Goal: Navigation & Orientation: Find specific page/section

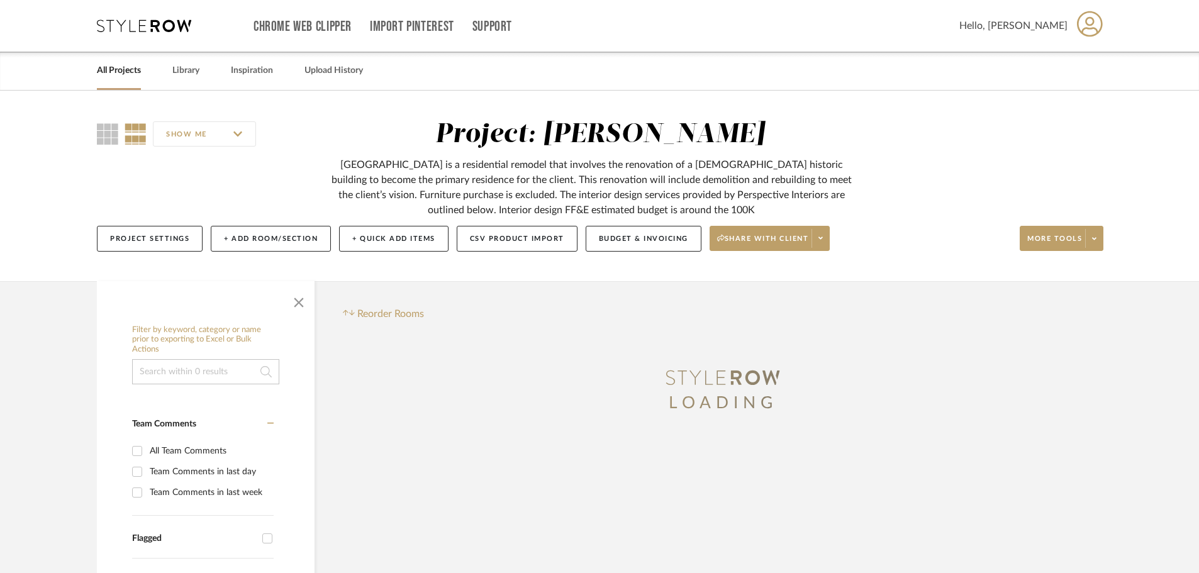
click at [122, 70] on link "All Projects" at bounding box center [119, 70] width 44 height 17
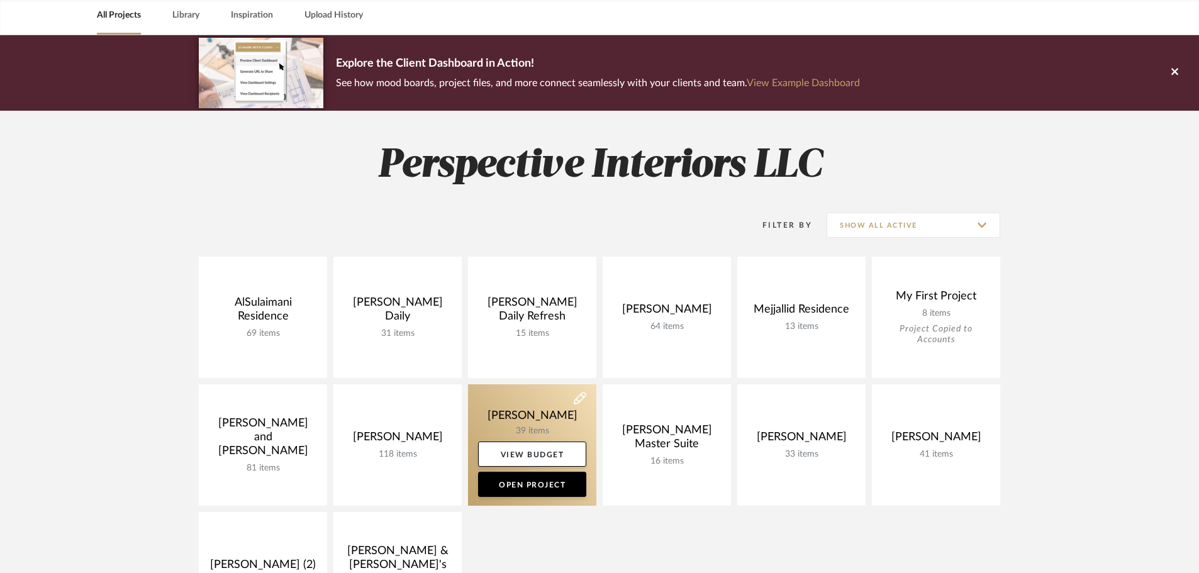
scroll to position [63, 0]
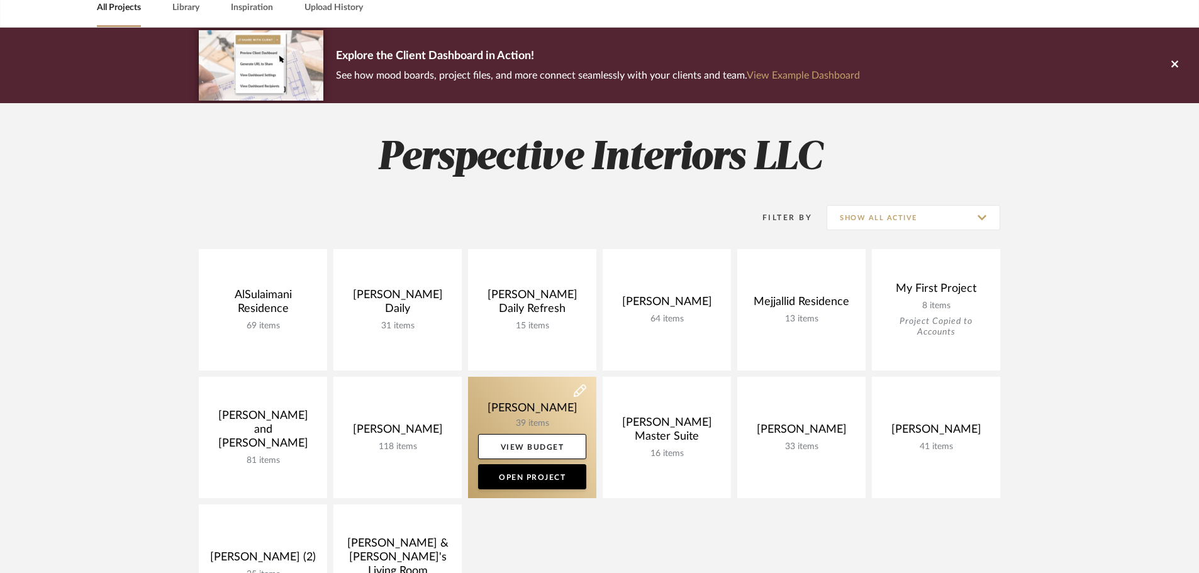
click at [517, 396] on link at bounding box center [532, 437] width 128 height 121
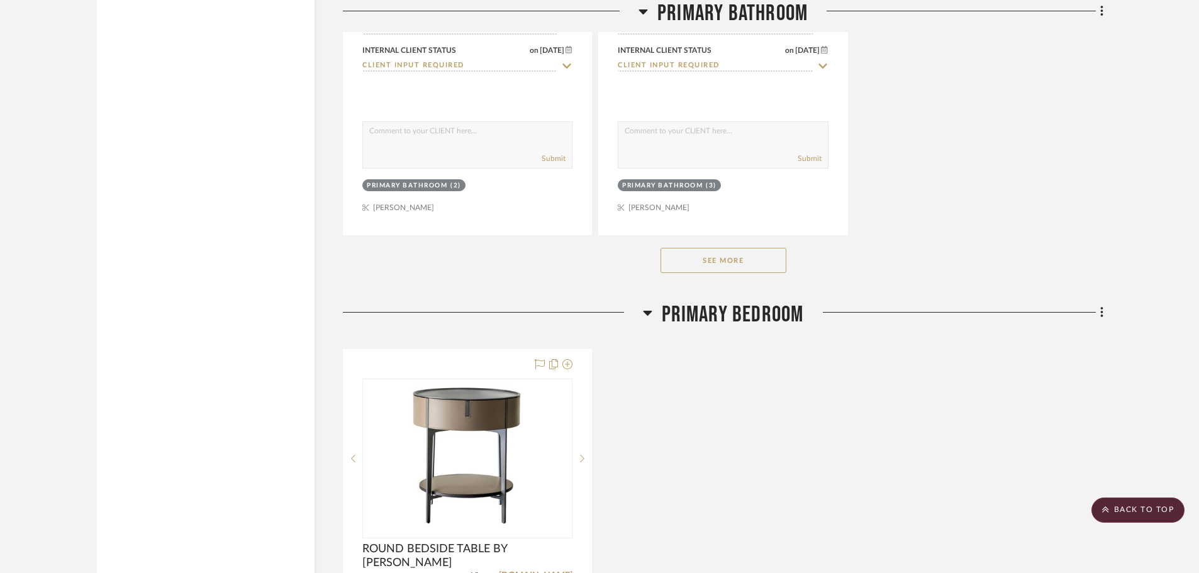
scroll to position [3649, 0]
click at [691, 262] on button "See More" at bounding box center [724, 259] width 126 height 25
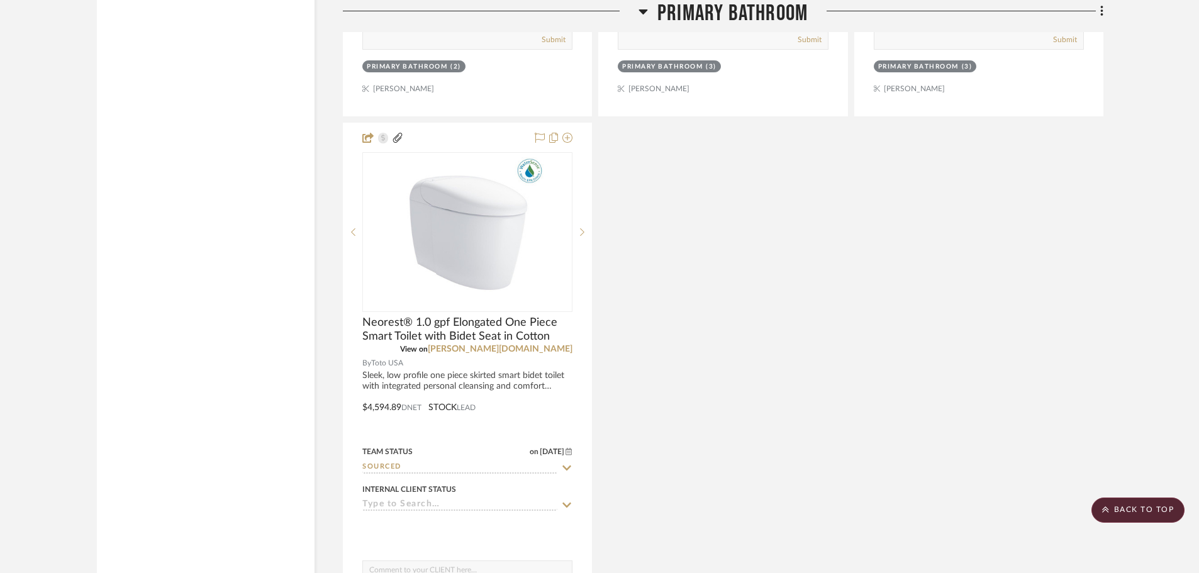
scroll to position [3775, 0]
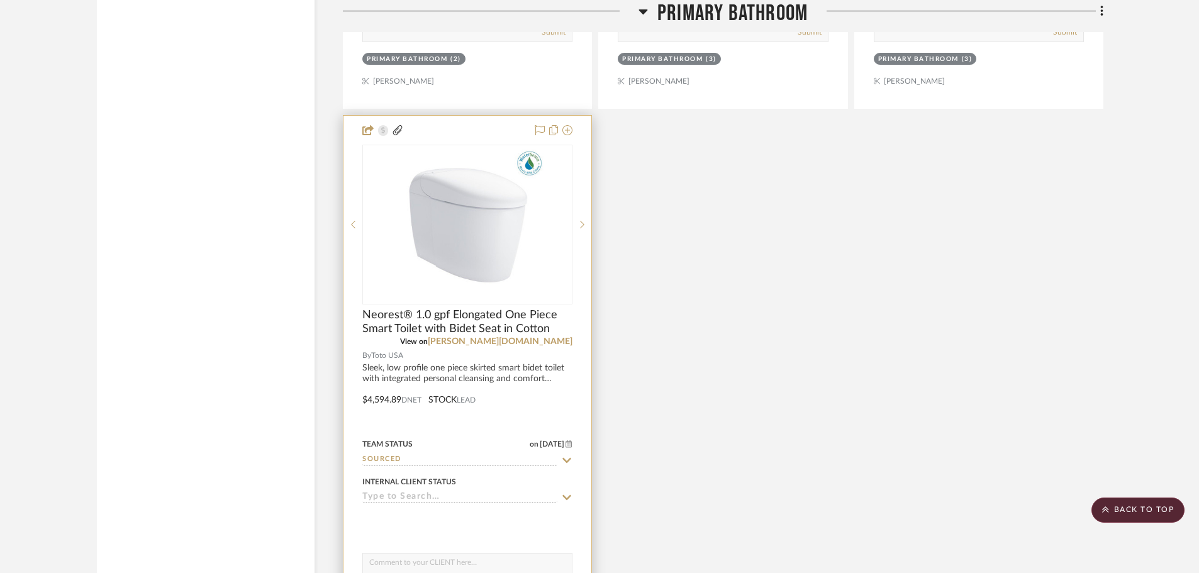
click at [0, 0] on img at bounding box center [0, 0] width 0 height 0
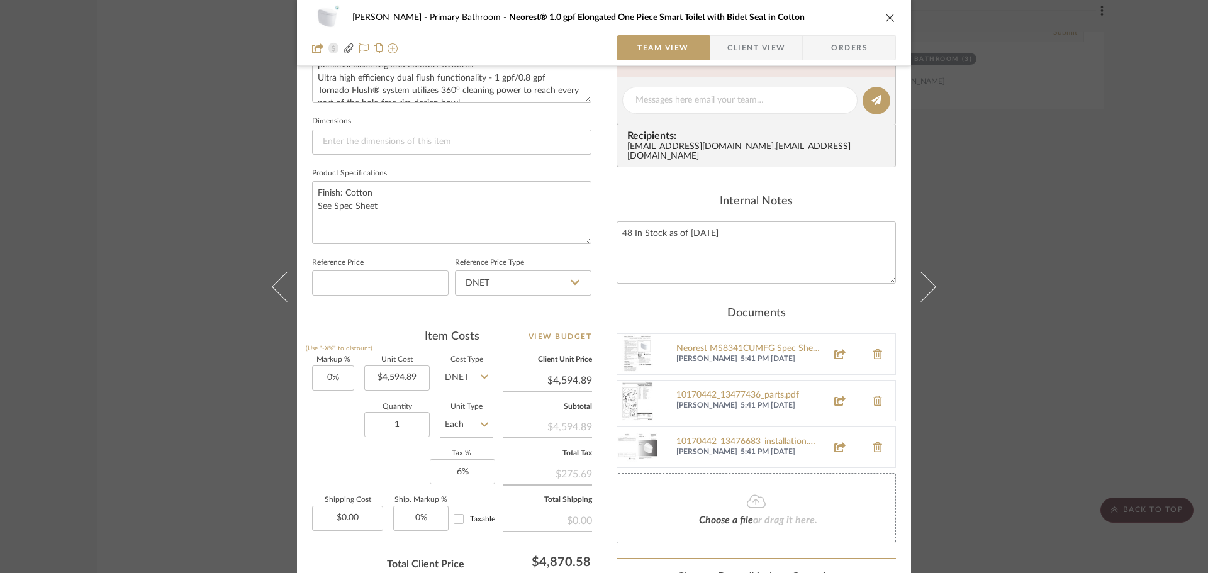
scroll to position [503, 0]
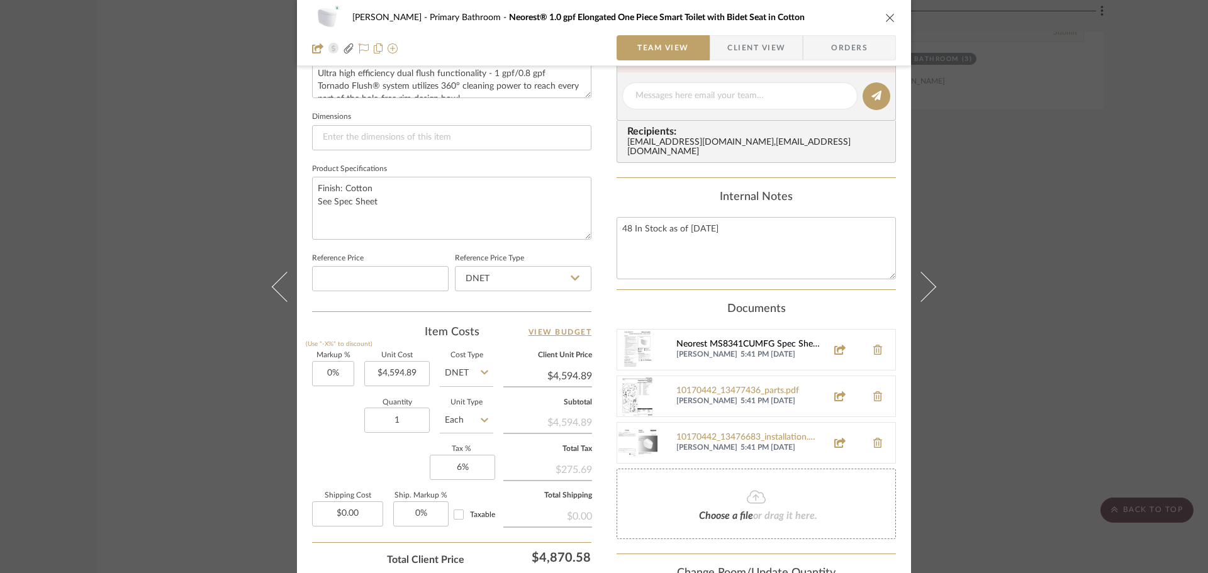
click at [711, 340] on div "Neorest MS8341CUMFG Spec Sheet.pdf" at bounding box center [747, 345] width 143 height 10
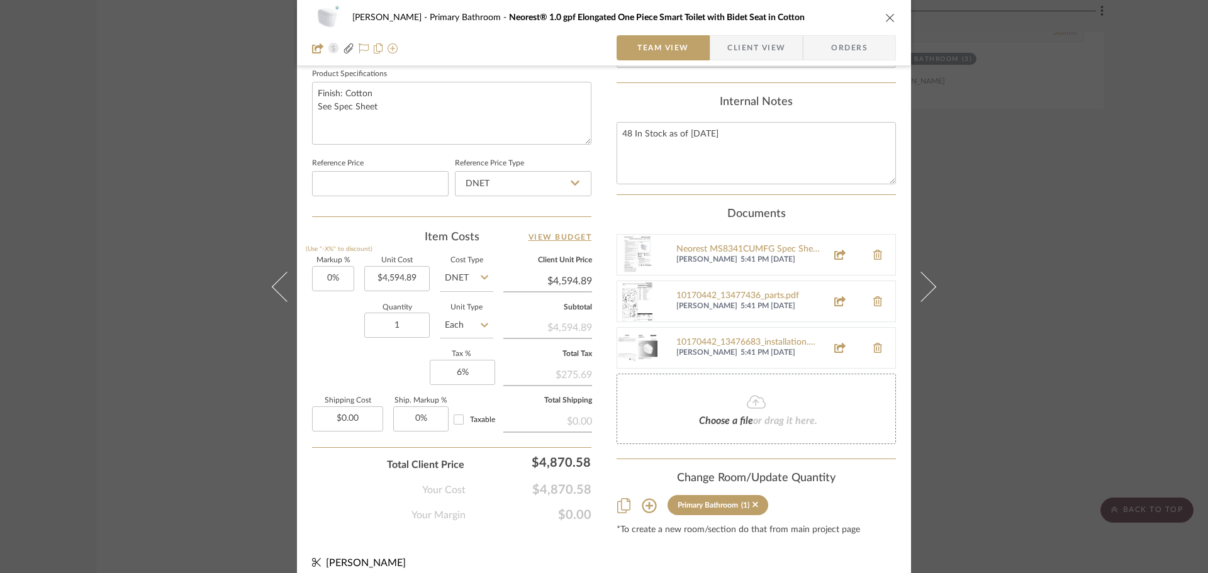
scroll to position [601, 0]
click at [704, 289] on div "10170442_13477436_parts.pdf" at bounding box center [747, 294] width 143 height 10
click at [685, 335] on div "10170442_13476683_installation.pdf" at bounding box center [747, 340] width 143 height 10
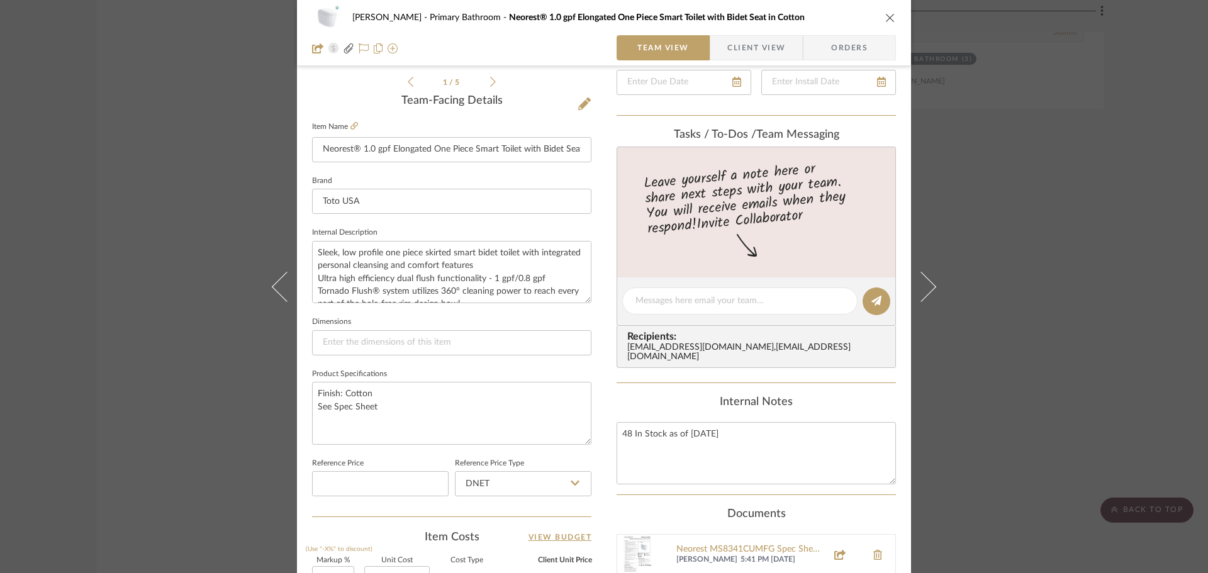
scroll to position [286, 0]
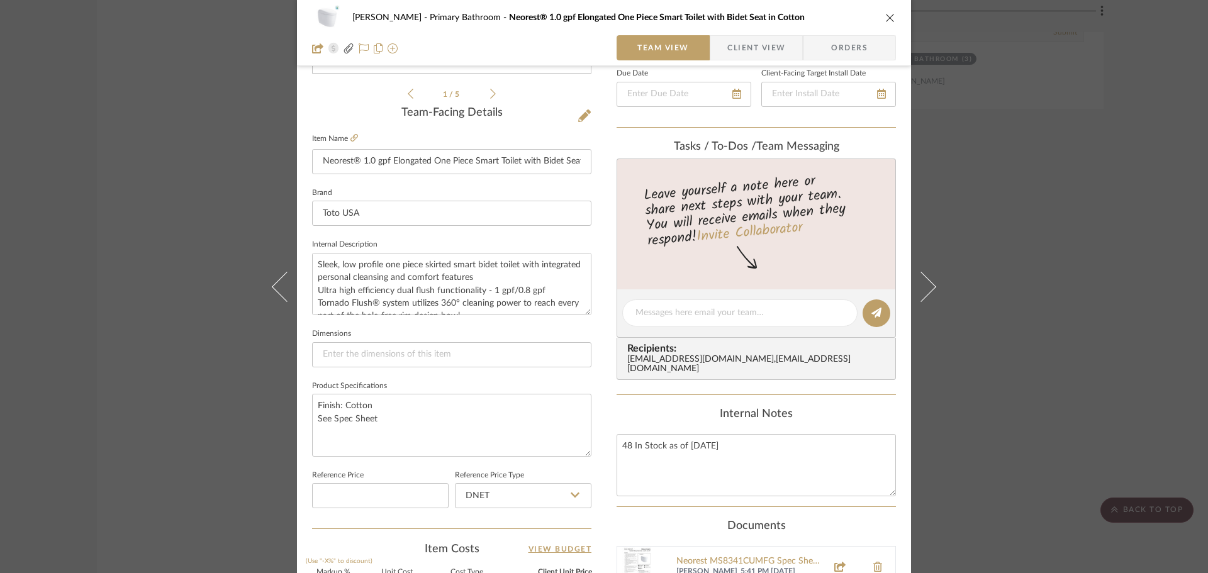
click at [1030, 159] on div "[PERSON_NAME] Primary Bathroom Neorest® 1.0 gpf Elongated One Piece Smart Toile…" at bounding box center [604, 286] width 1208 height 573
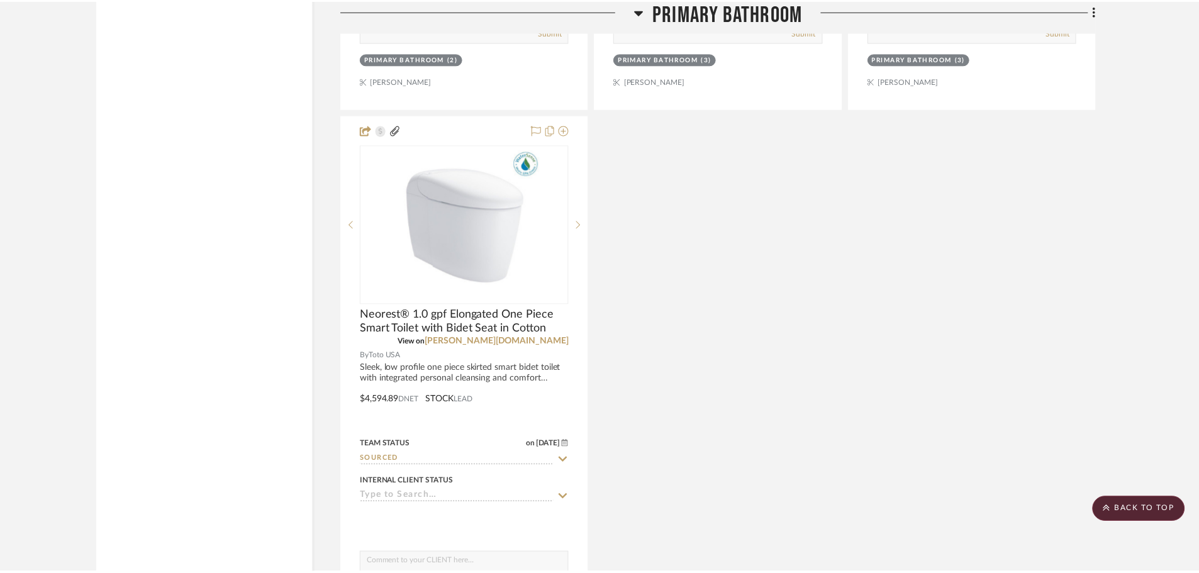
scroll to position [3775, 0]
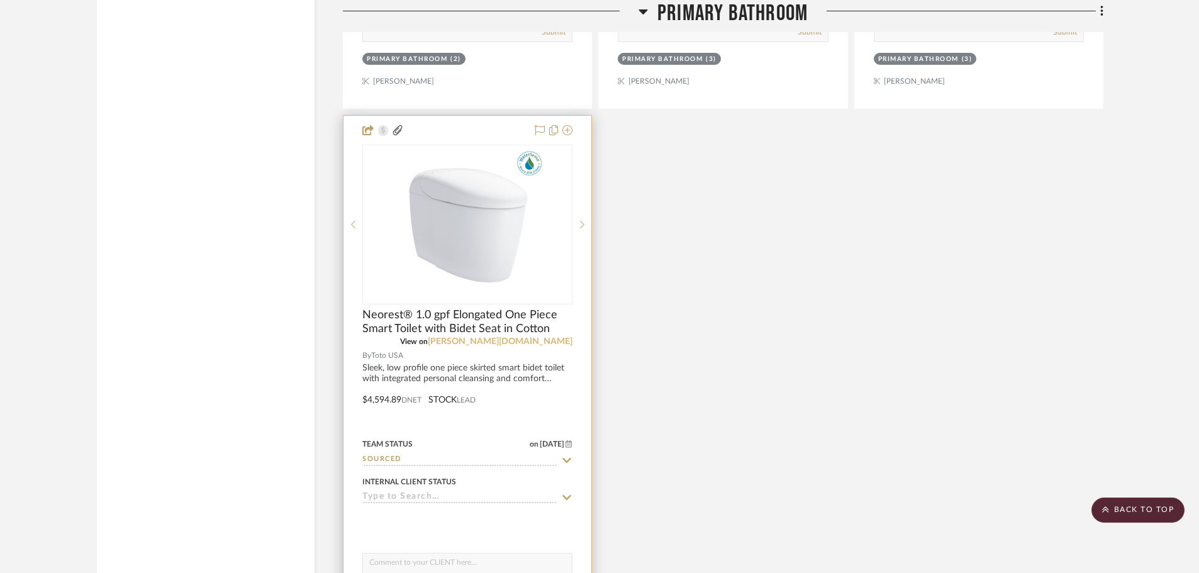
click at [555, 344] on link "[PERSON_NAME][DOMAIN_NAME]" at bounding box center [500, 341] width 145 height 9
click at [531, 275] on img "0" at bounding box center [467, 224] width 157 height 157
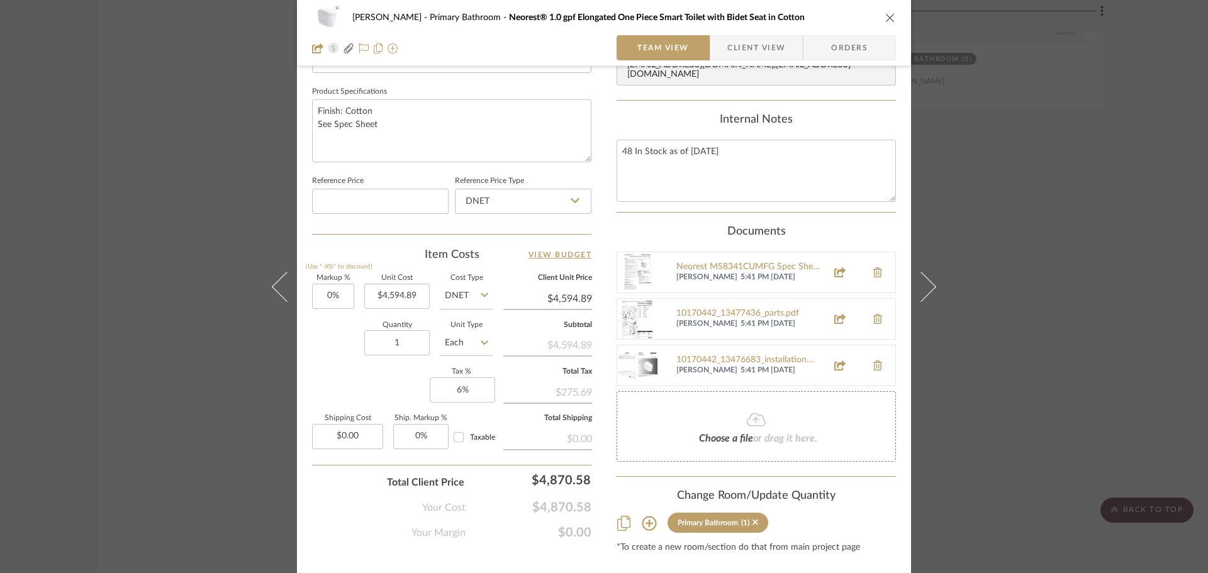
scroll to position [601, 0]
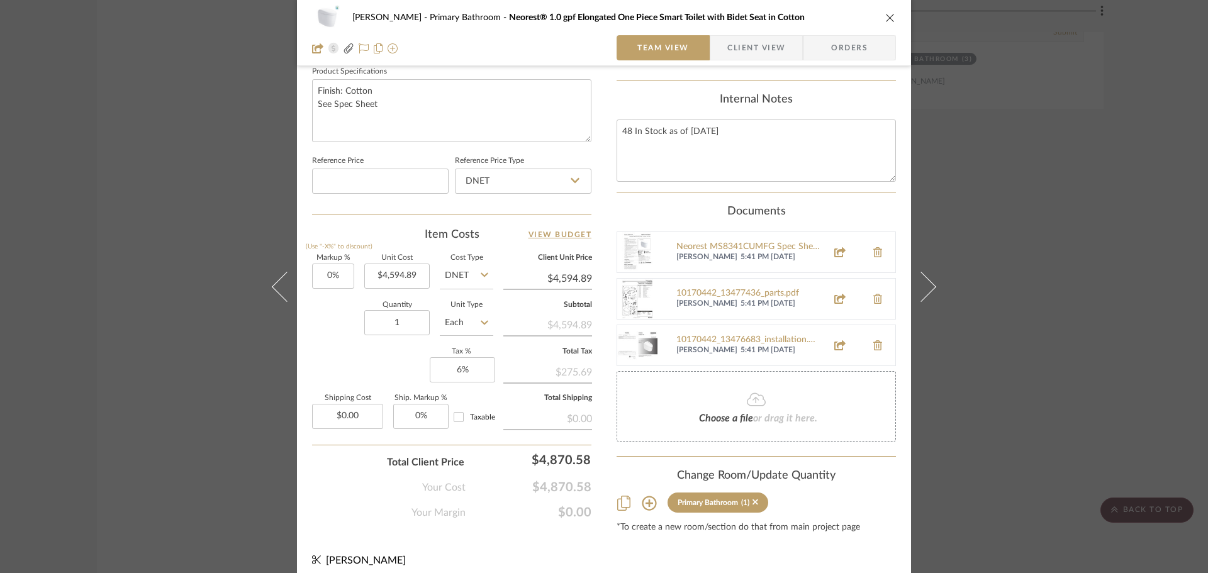
click at [181, 180] on div "[PERSON_NAME] Primary Bathroom Neorest® 1.0 gpf Elongated One Piece Smart Toile…" at bounding box center [604, 286] width 1208 height 573
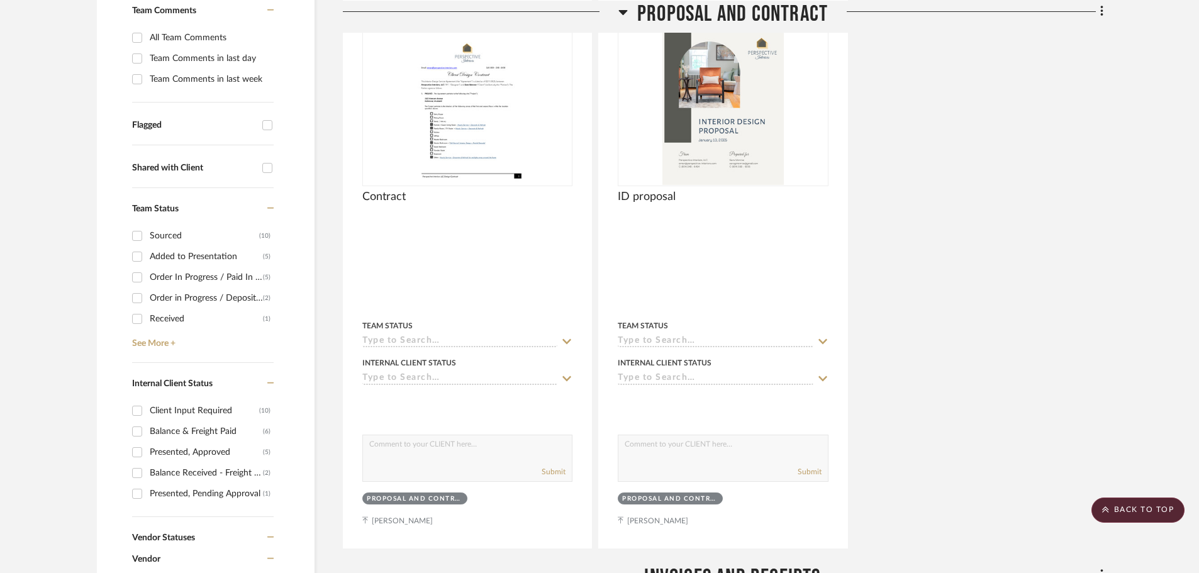
scroll to position [0, 0]
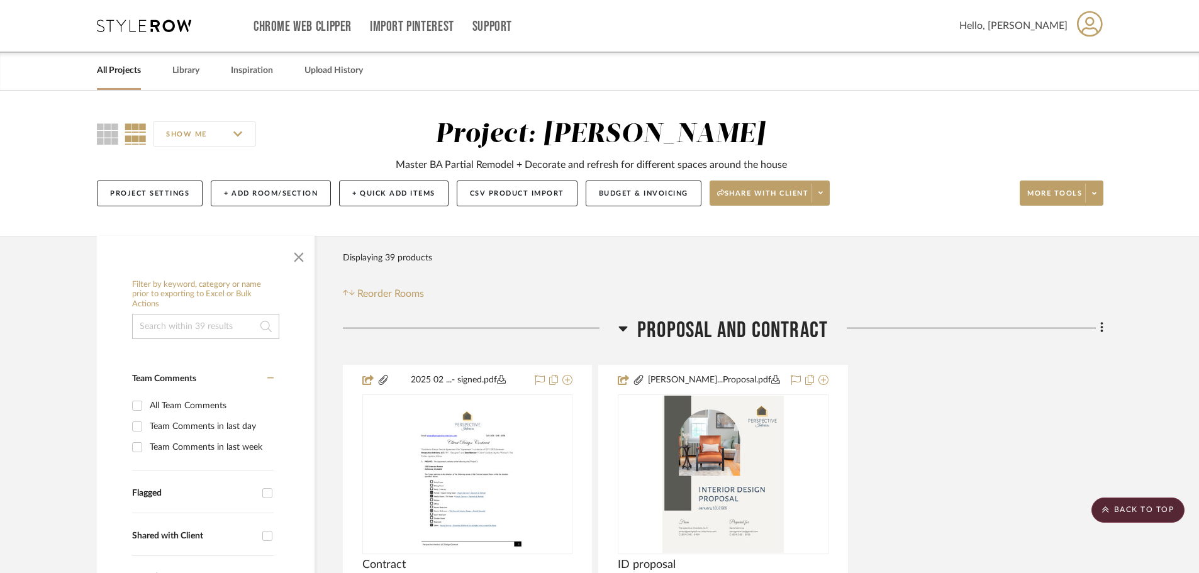
drag, startPoint x: 63, startPoint y: 385, endPoint x: 23, endPoint y: 38, distance: 349.6
click at [130, 79] on div "All Projects" at bounding box center [119, 71] width 44 height 38
click at [128, 70] on link "All Projects" at bounding box center [119, 70] width 44 height 17
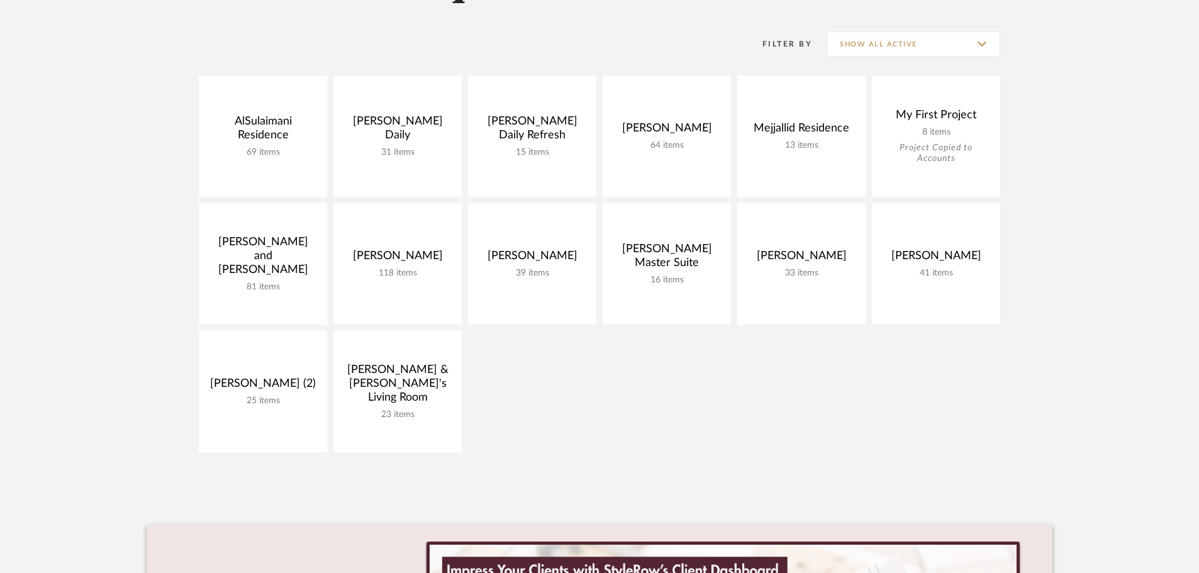
scroll to position [252, 0]
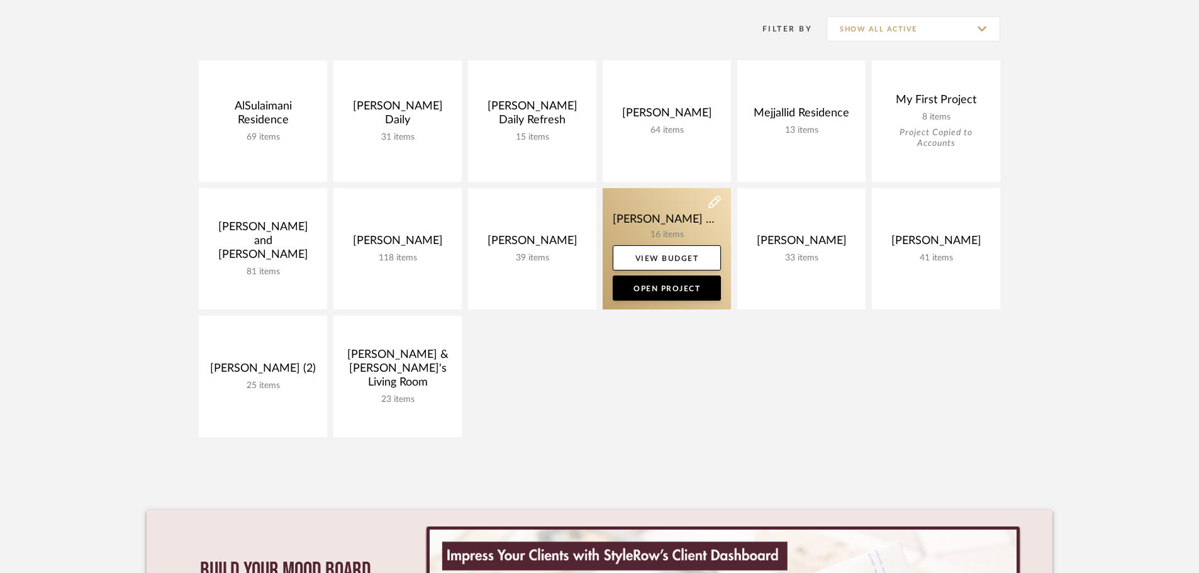
click at [661, 231] on link at bounding box center [667, 248] width 128 height 121
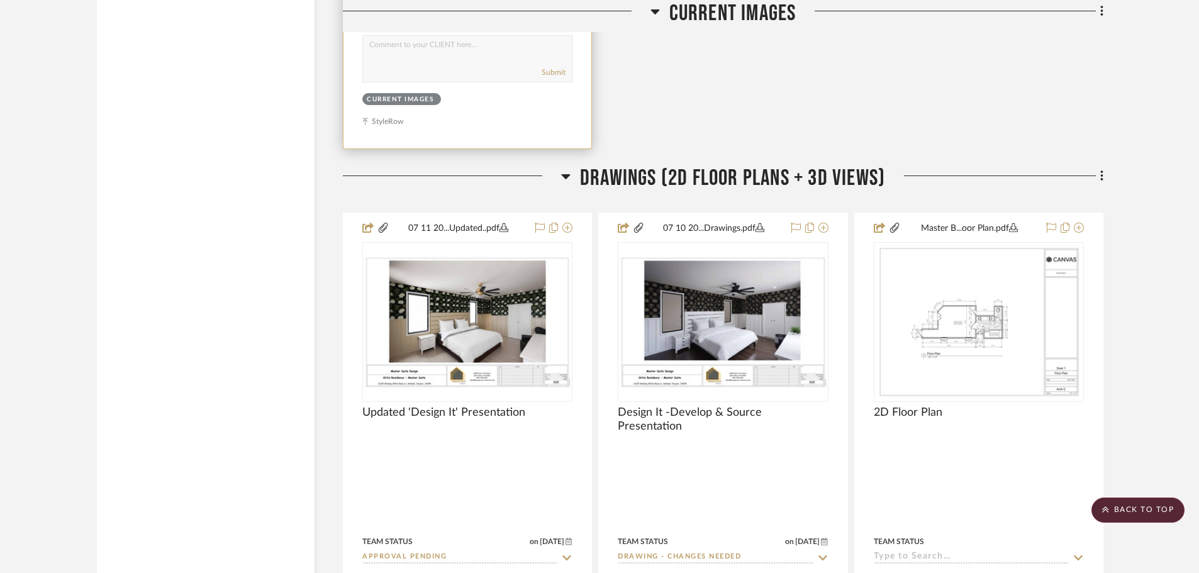
scroll to position [2202, 0]
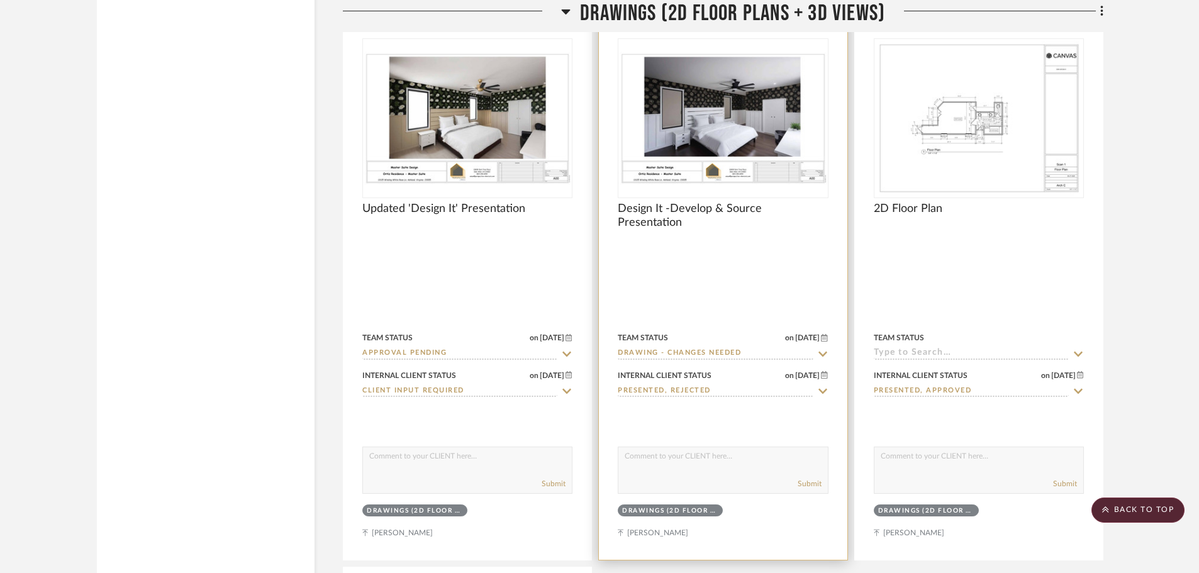
click at [737, 132] on img "0" at bounding box center [723, 119] width 208 height 134
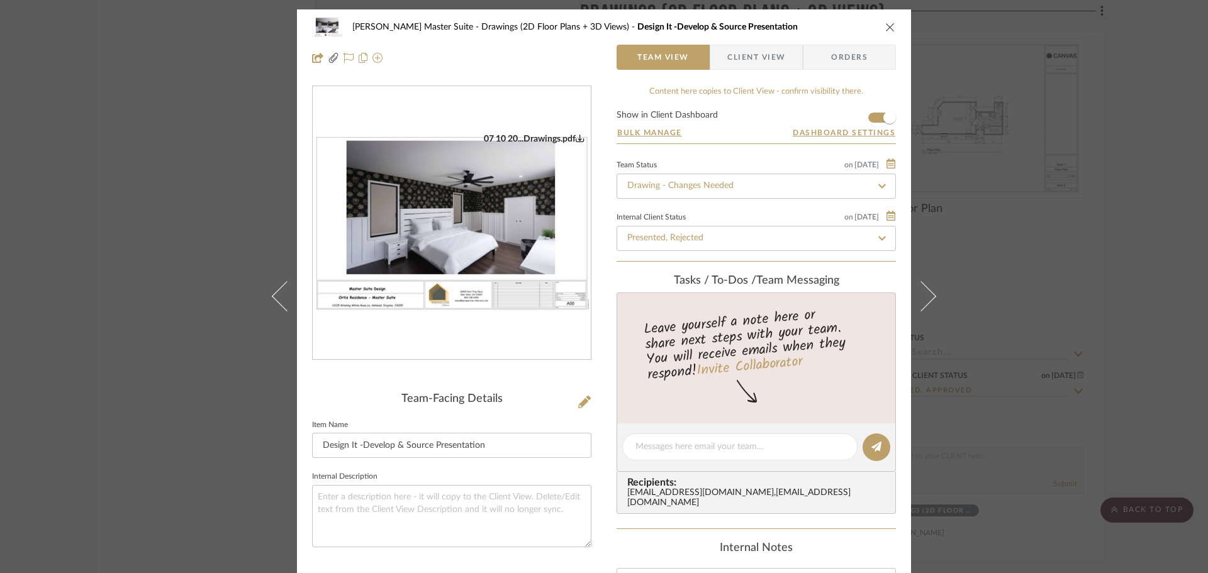
click at [467, 232] on img "0" at bounding box center [452, 223] width 278 height 180
click at [186, 200] on div "[PERSON_NAME] Master Suite Drawings (2D Floor Plans + 3D Views) Design It -Deve…" at bounding box center [604, 286] width 1208 height 573
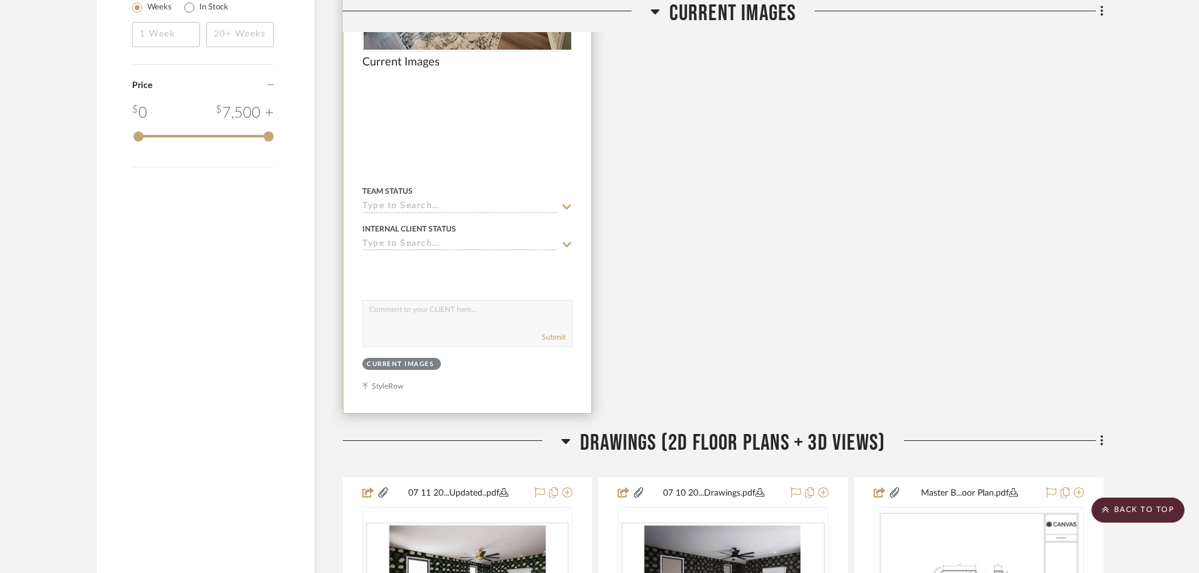
scroll to position [1699, 0]
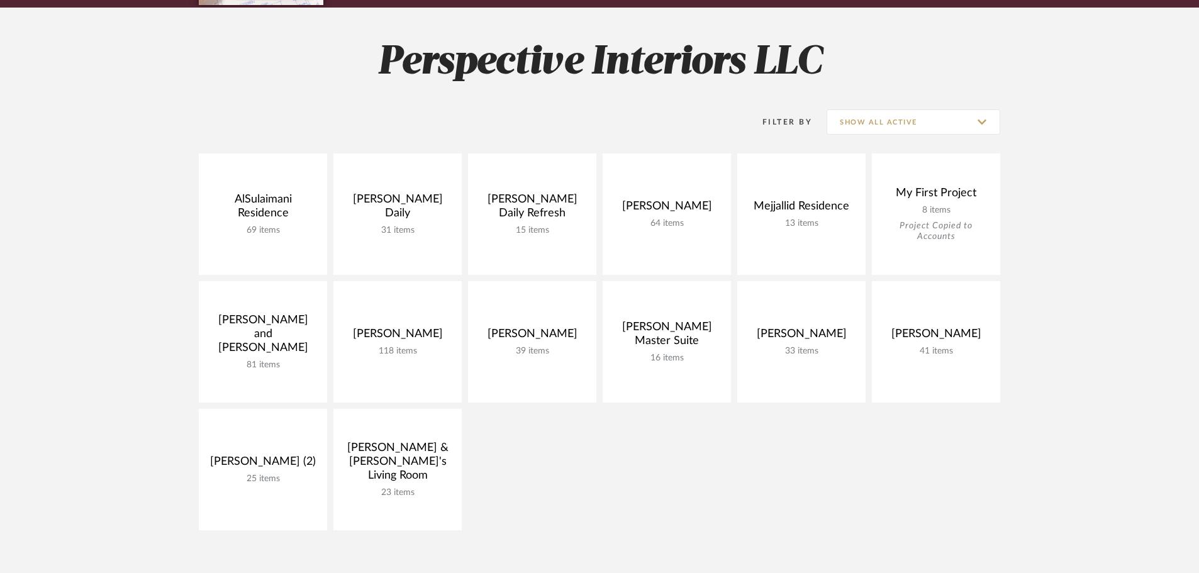
scroll to position [252, 0]
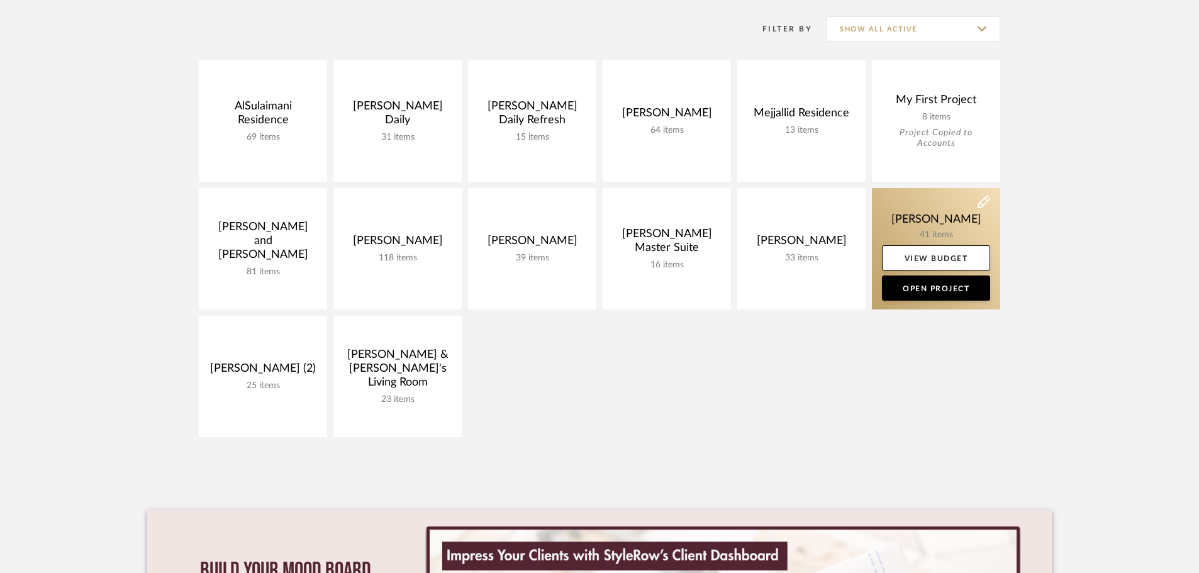
click at [895, 227] on link at bounding box center [936, 248] width 128 height 121
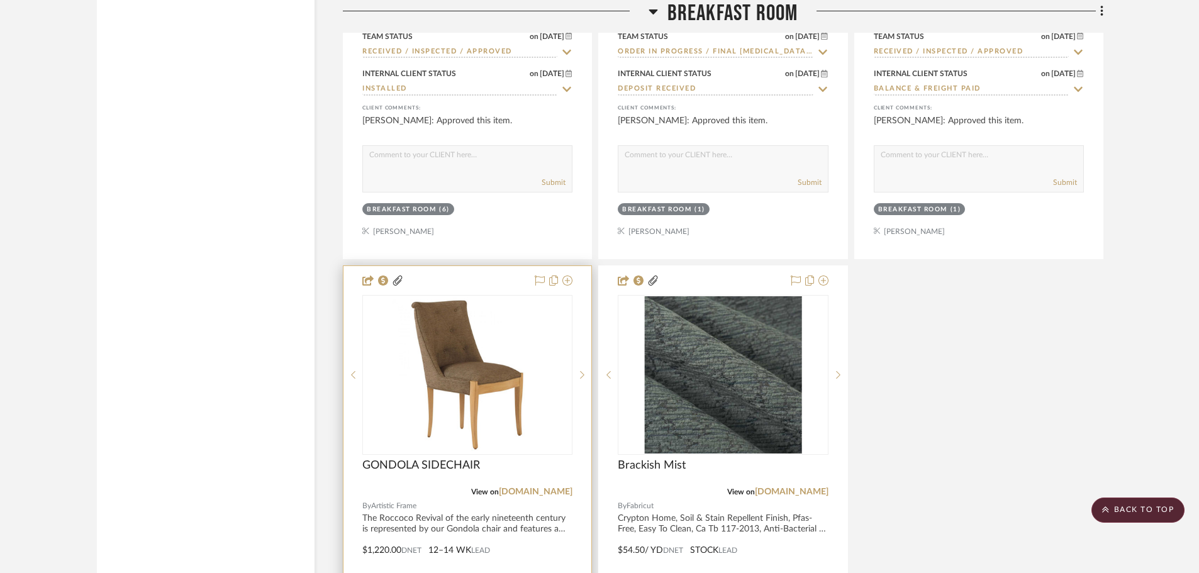
drag, startPoint x: 432, startPoint y: 321, endPoint x: 430, endPoint y: 333, distance: 12.2
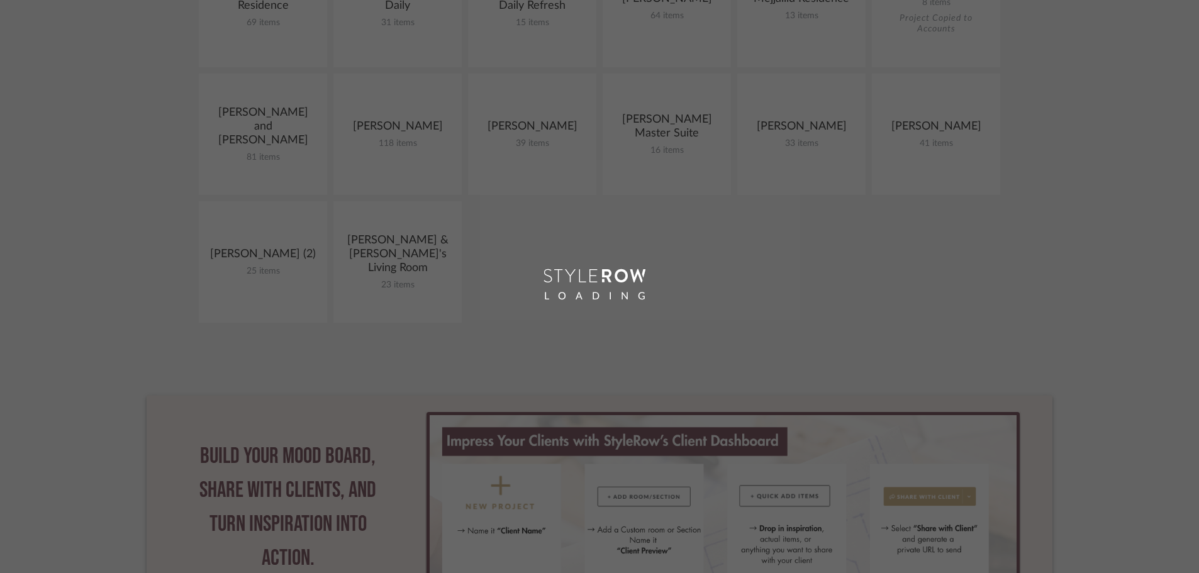
scroll to position [252, 0]
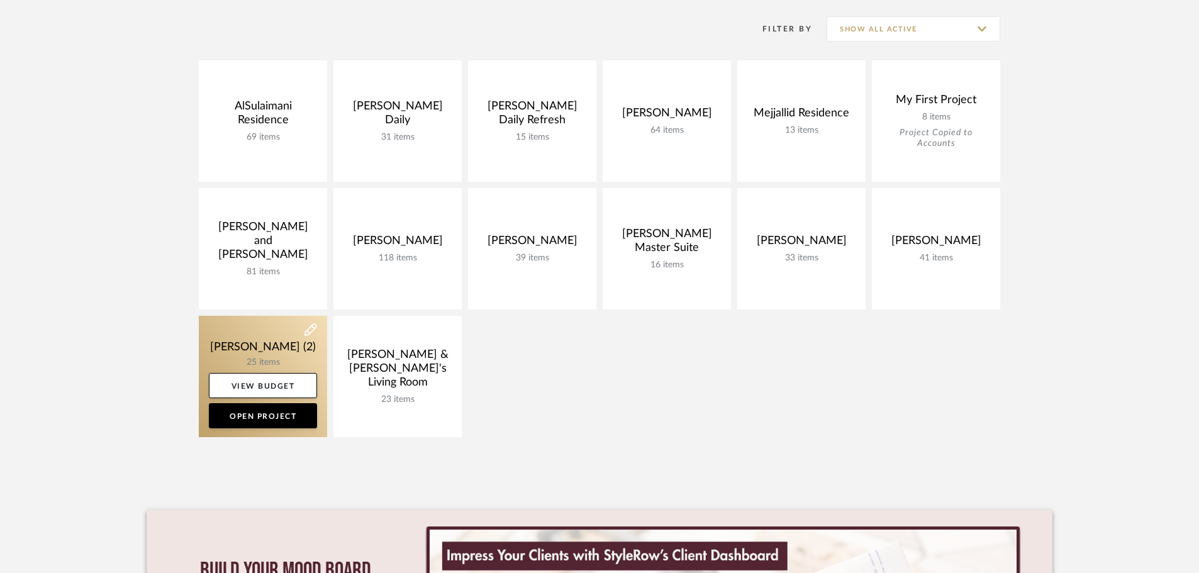
click at [247, 362] on link at bounding box center [263, 376] width 128 height 121
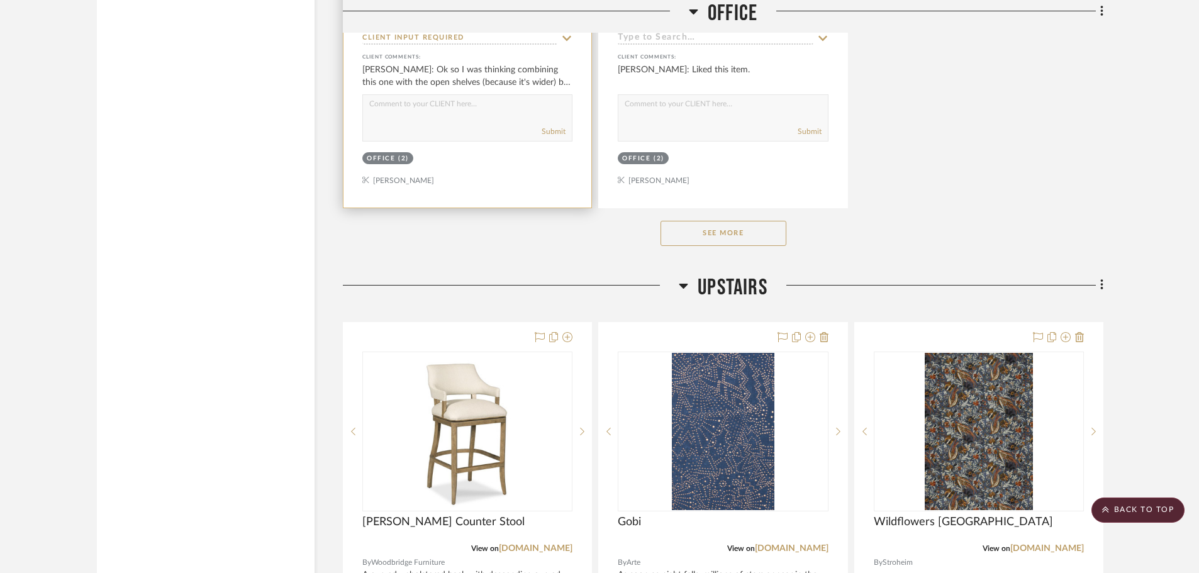
scroll to position [4907, 0]
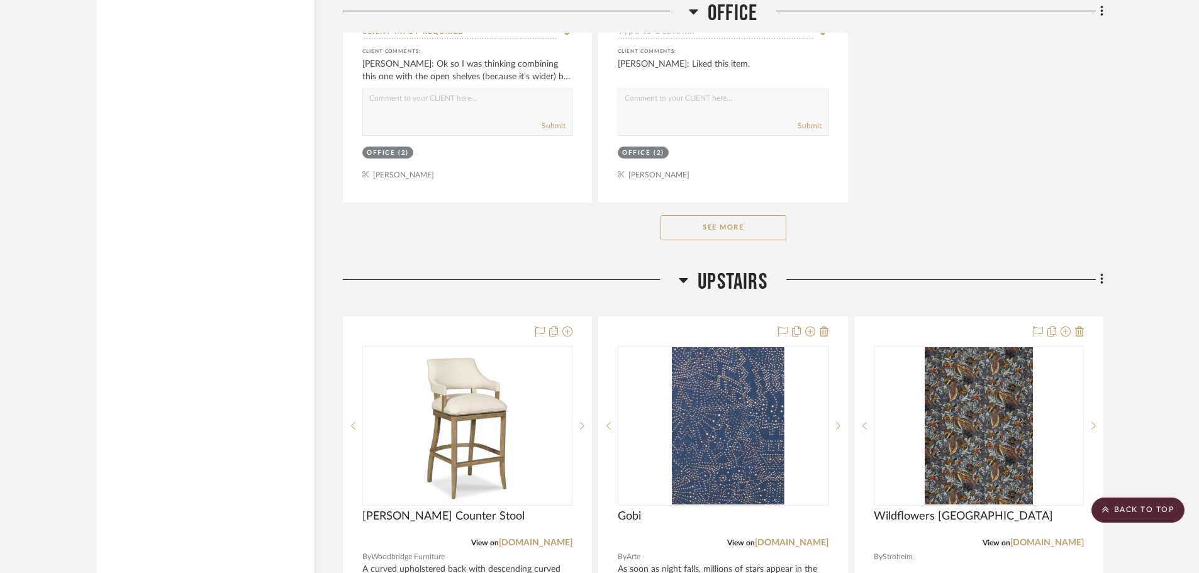
click at [714, 228] on button "See More" at bounding box center [724, 227] width 126 height 25
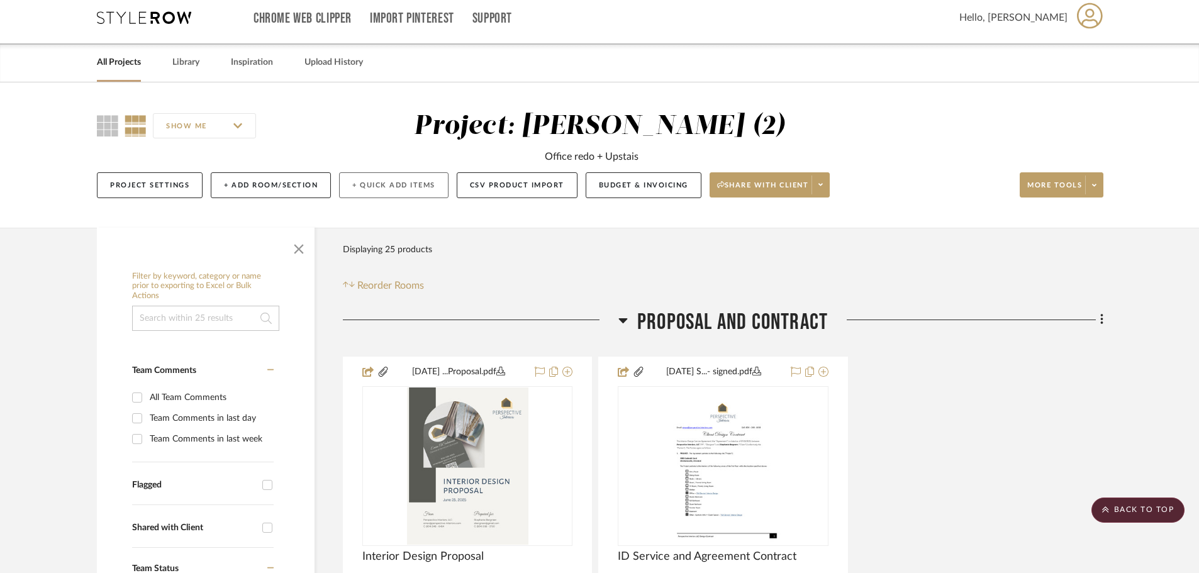
scroll to position [0, 0]
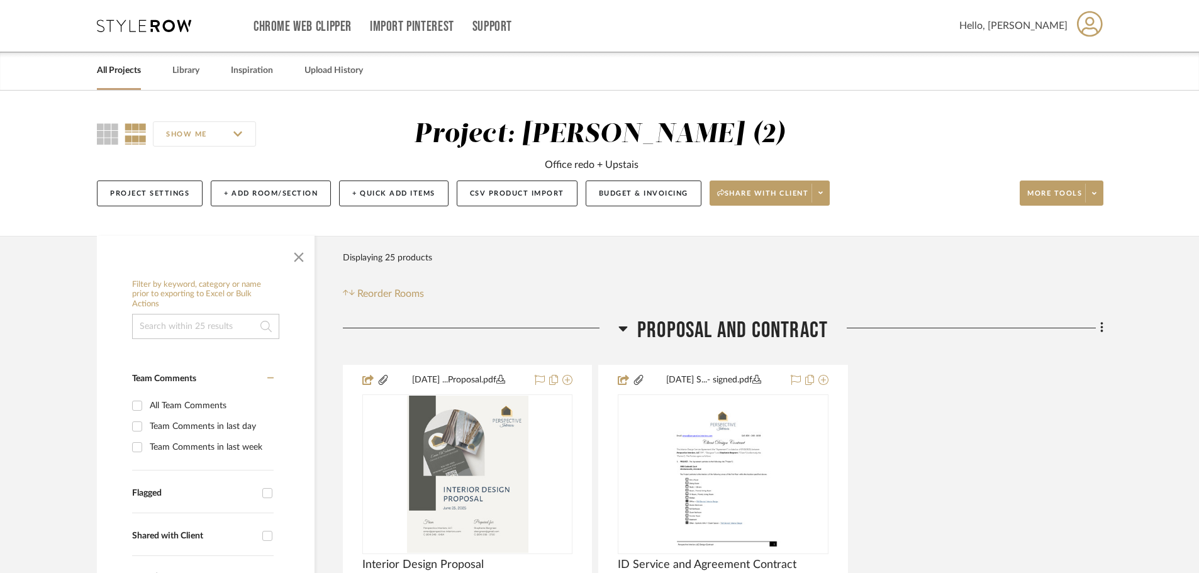
click at [127, 71] on link "All Projects" at bounding box center [119, 70] width 44 height 17
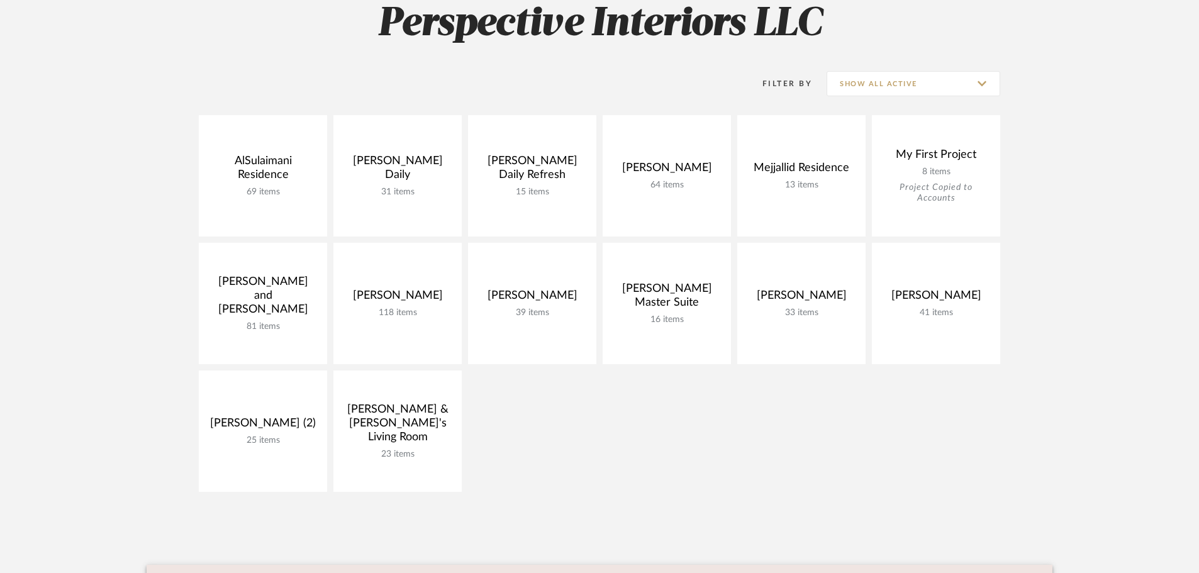
scroll to position [189, 0]
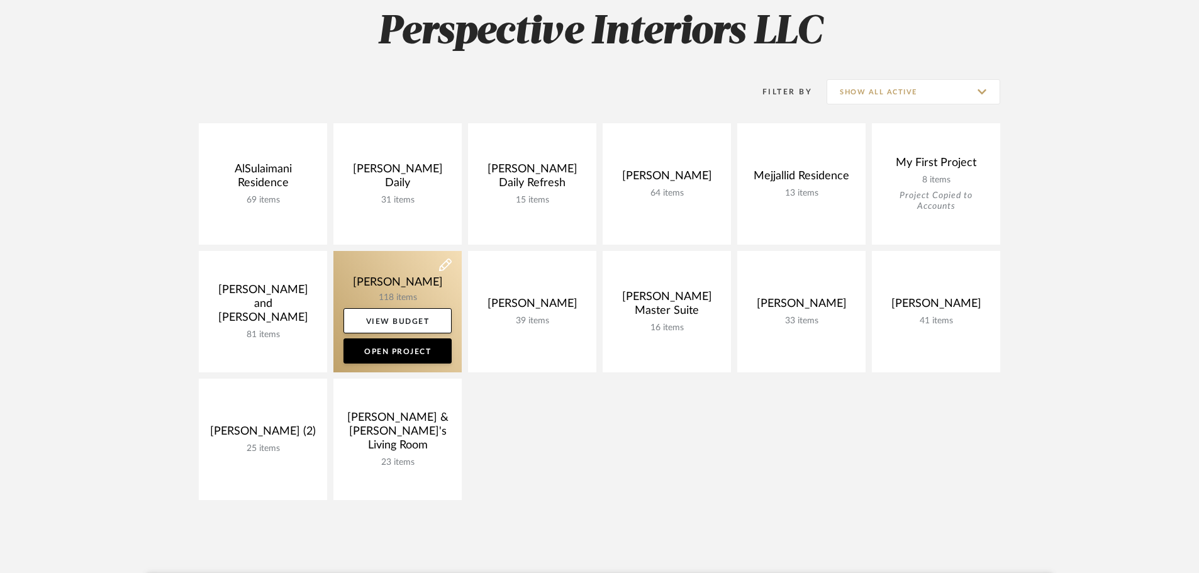
click at [379, 292] on link at bounding box center [397, 311] width 128 height 121
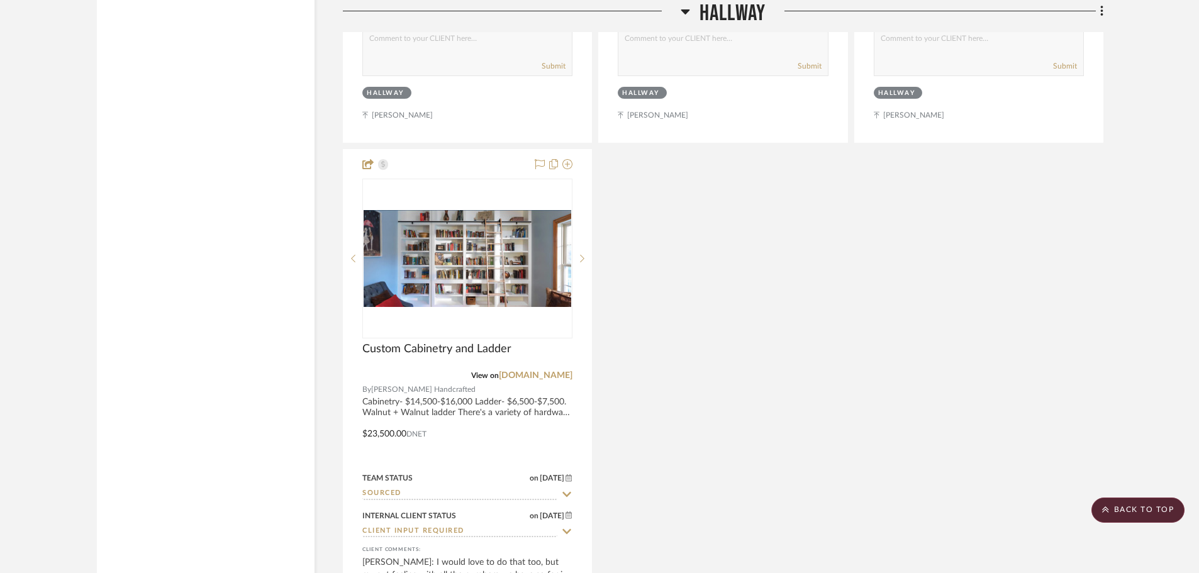
drag, startPoint x: 751, startPoint y: 298, endPoint x: 751, endPoint y: 404, distance: 106.3
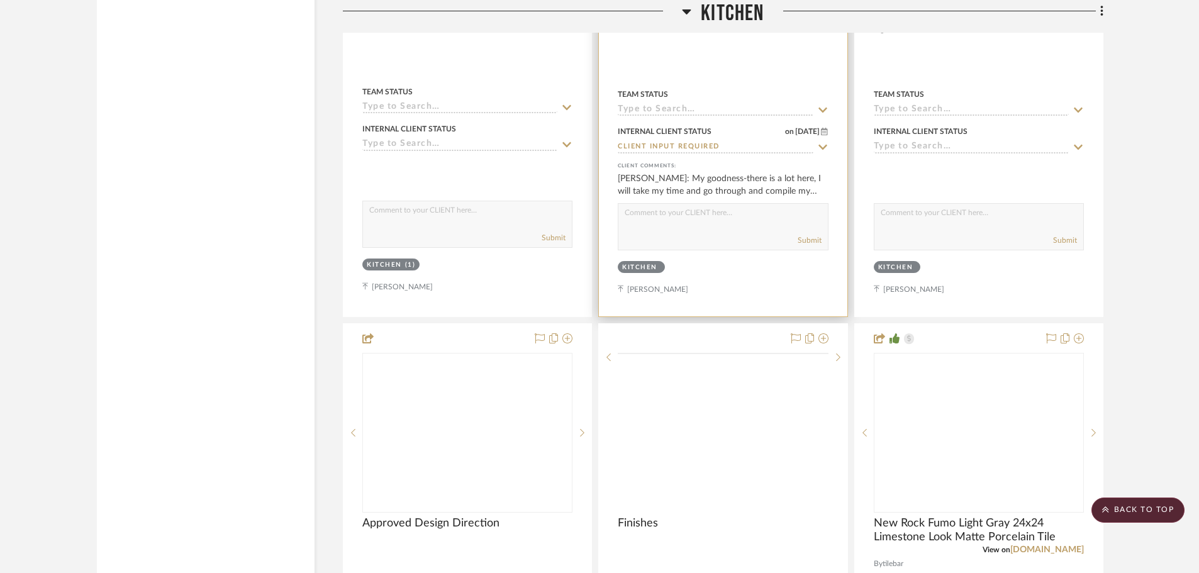
drag, startPoint x: 742, startPoint y: 263, endPoint x: 741, endPoint y: 396, distance: 132.8
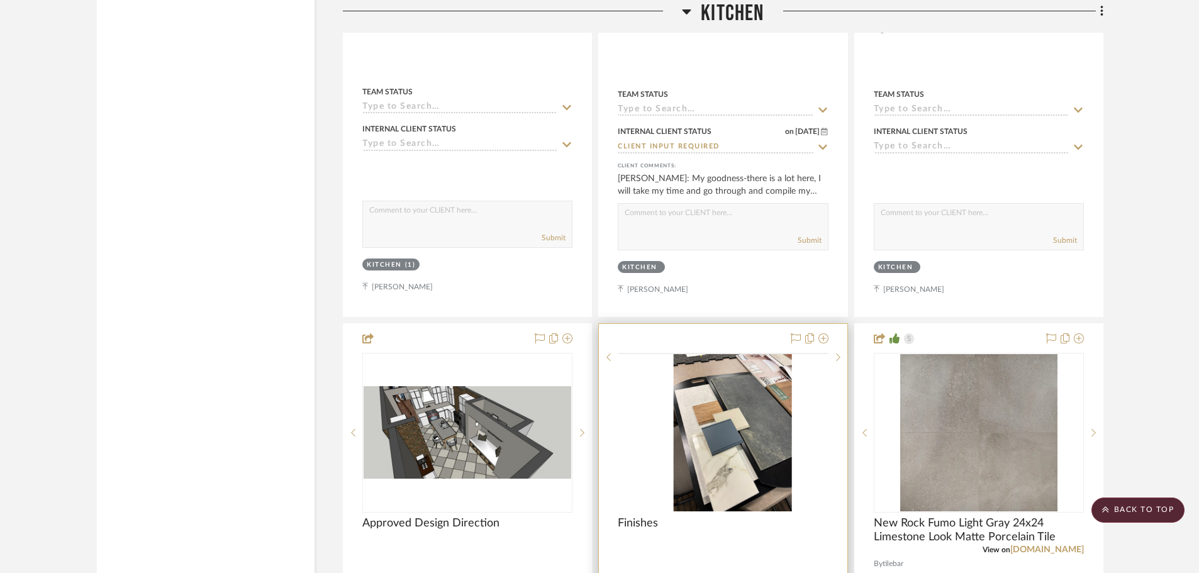
scroll to position [10461, 0]
